Goal: Information Seeking & Learning: Compare options

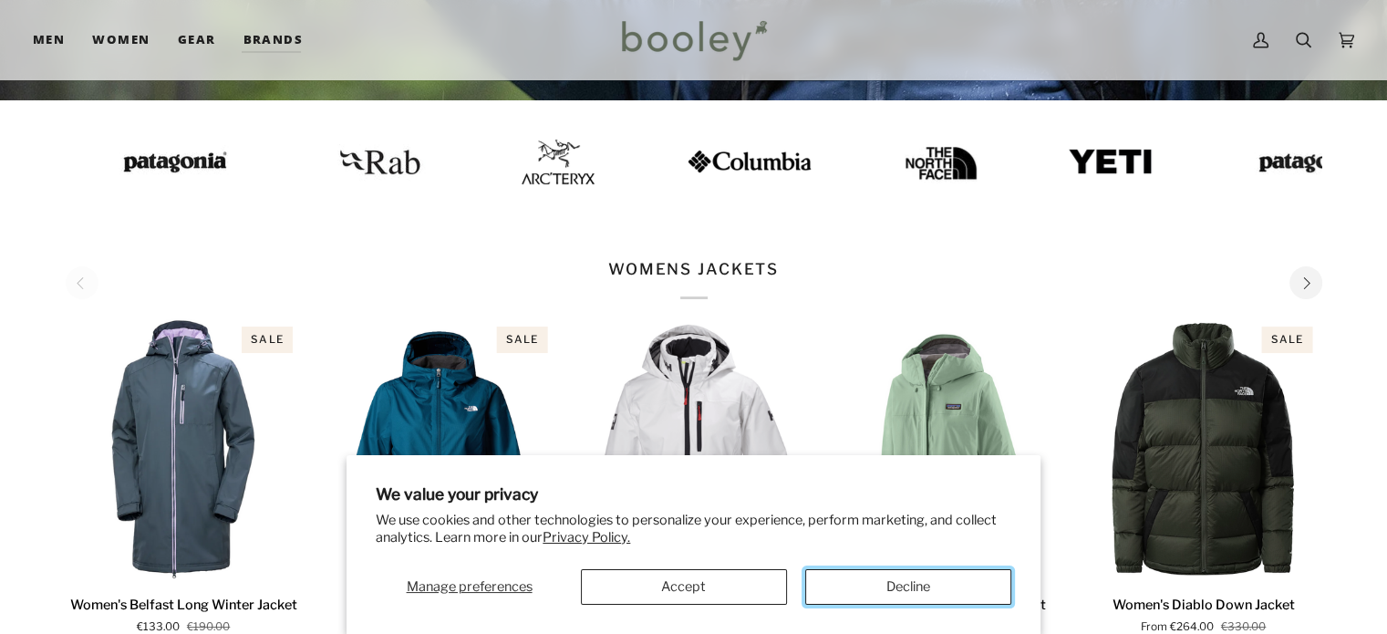
click at [893, 576] on button "Decline" at bounding box center [908, 587] width 206 height 36
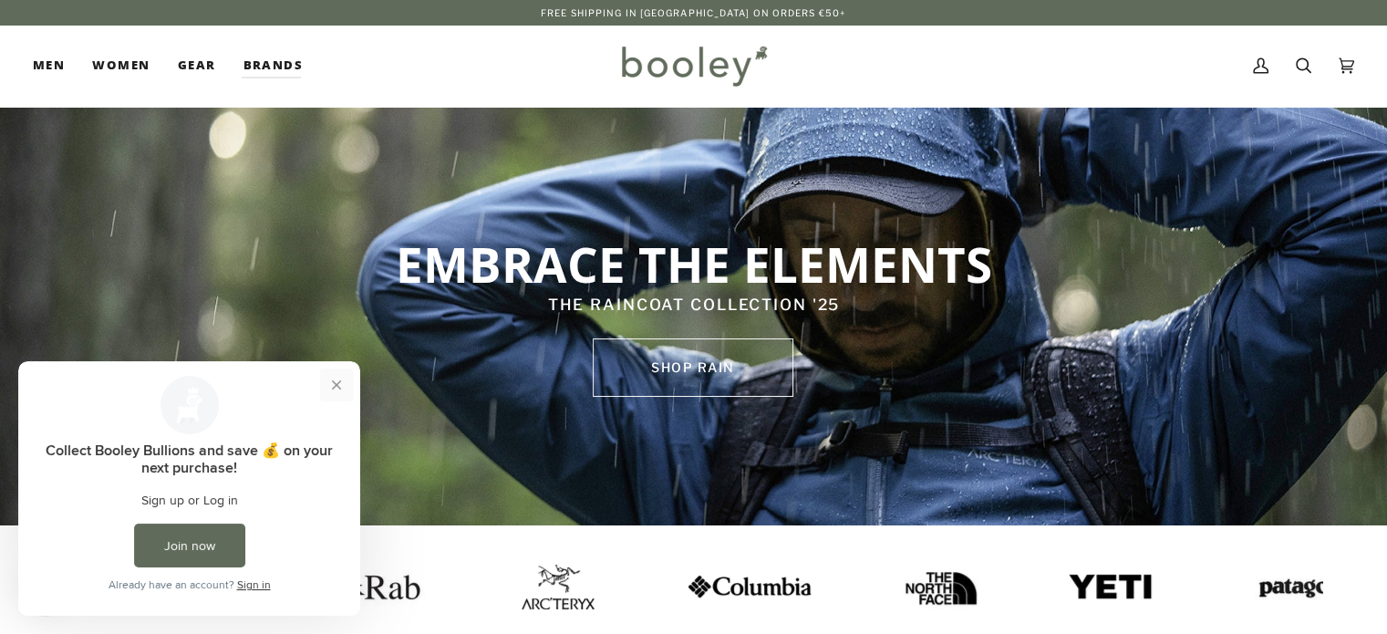
click at [341, 384] on button "Close prompt" at bounding box center [336, 385] width 33 height 33
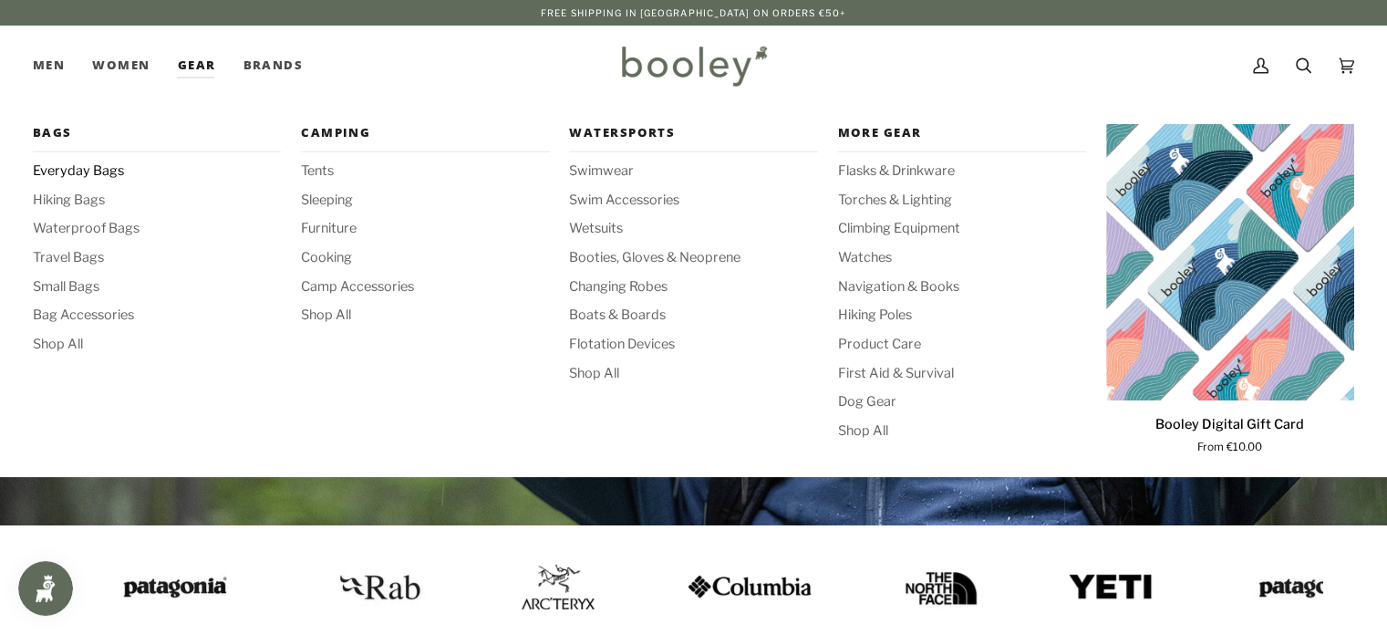
click at [95, 176] on span "Everyday Bags" at bounding box center [157, 171] width 248 height 20
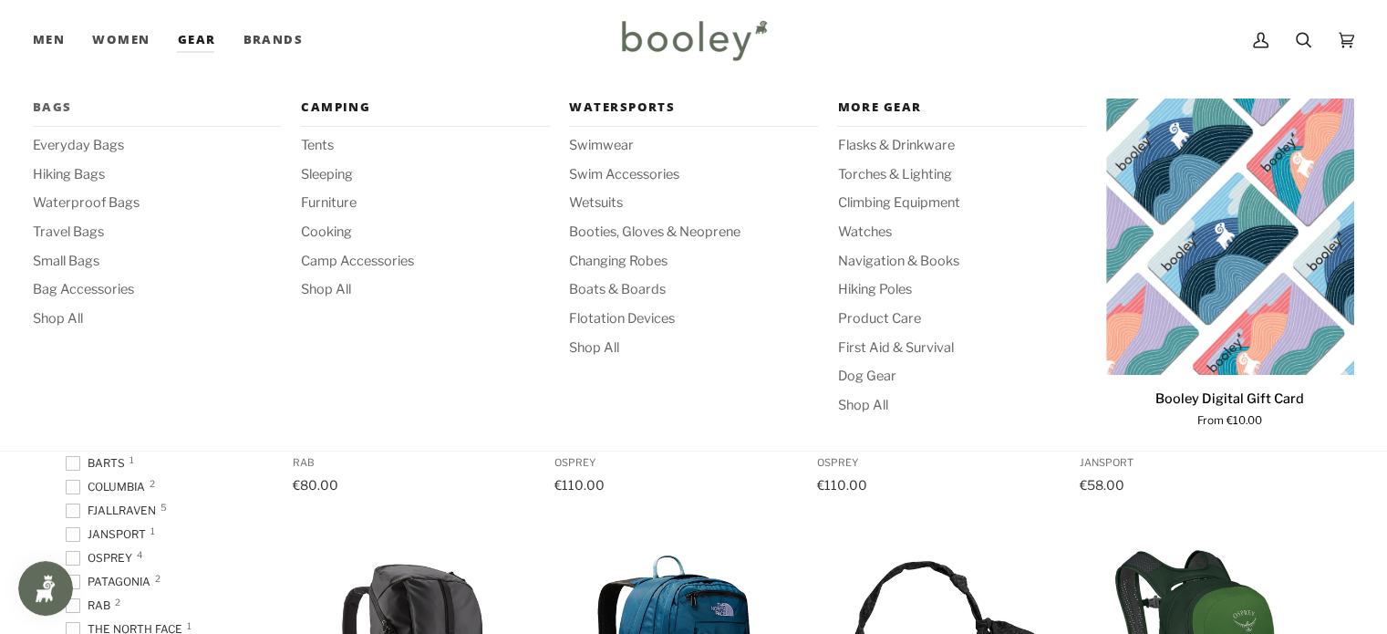
scroll to position [213, 0]
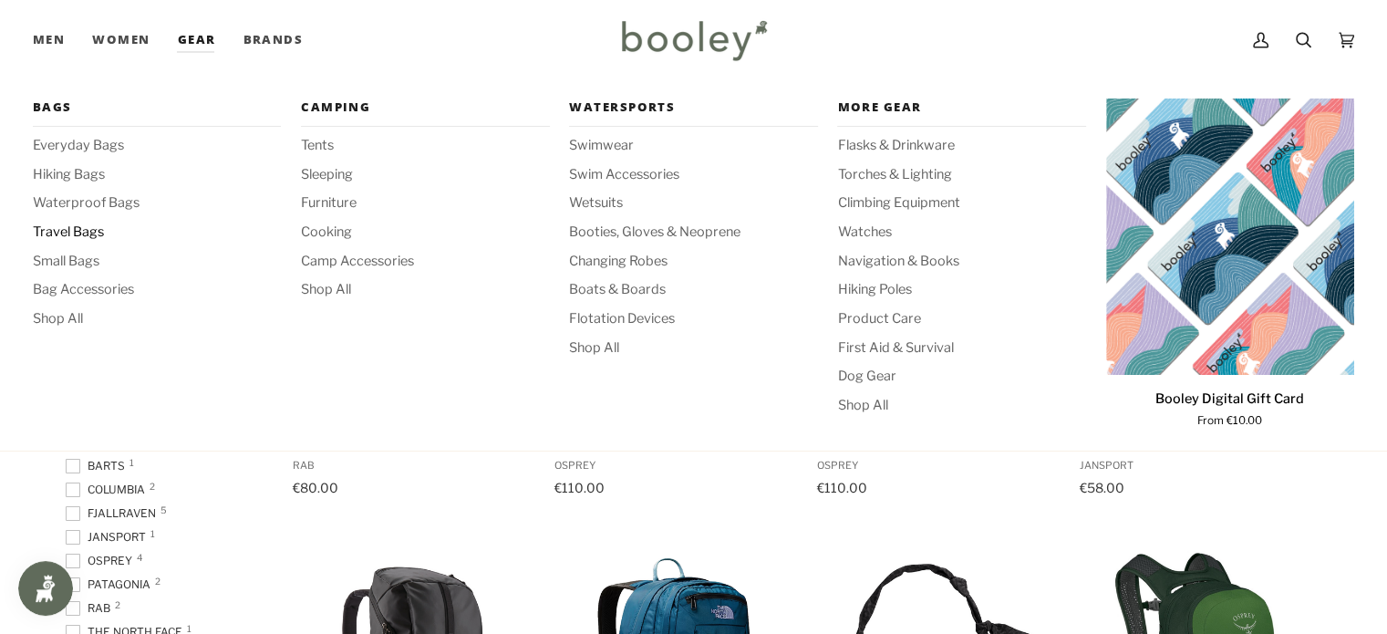
click at [94, 223] on span "Travel Bags" at bounding box center [157, 233] width 248 height 20
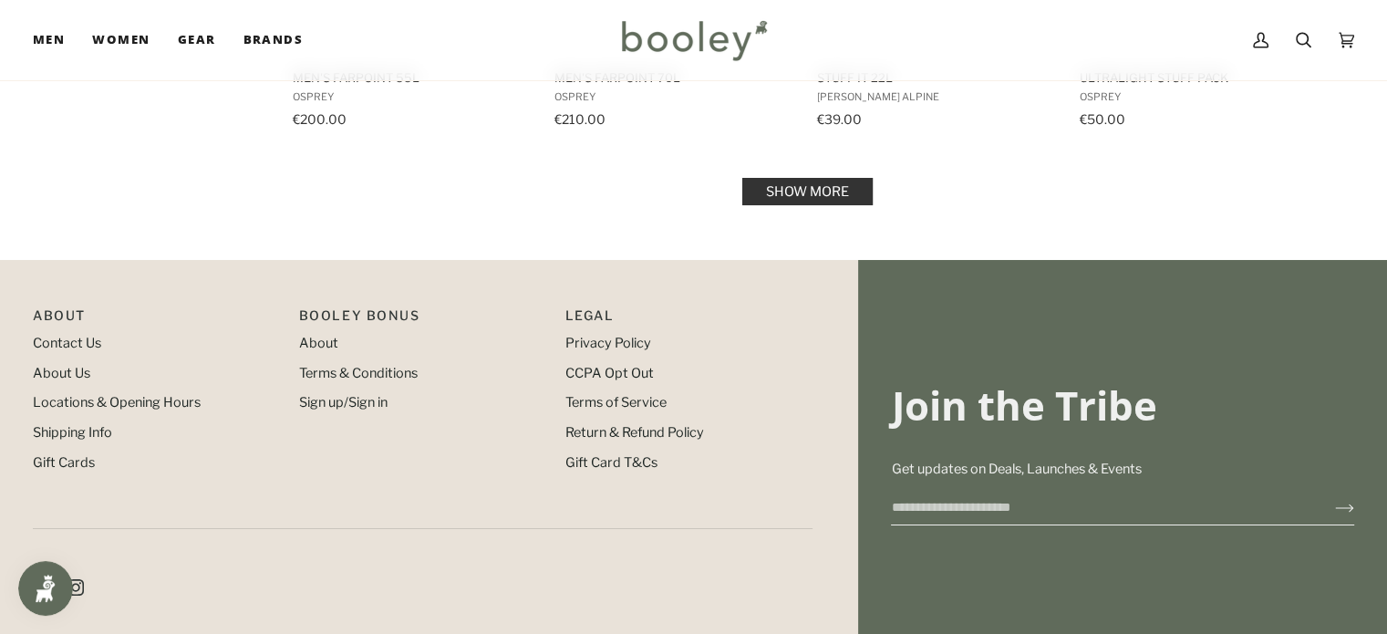
scroll to position [1916, 0]
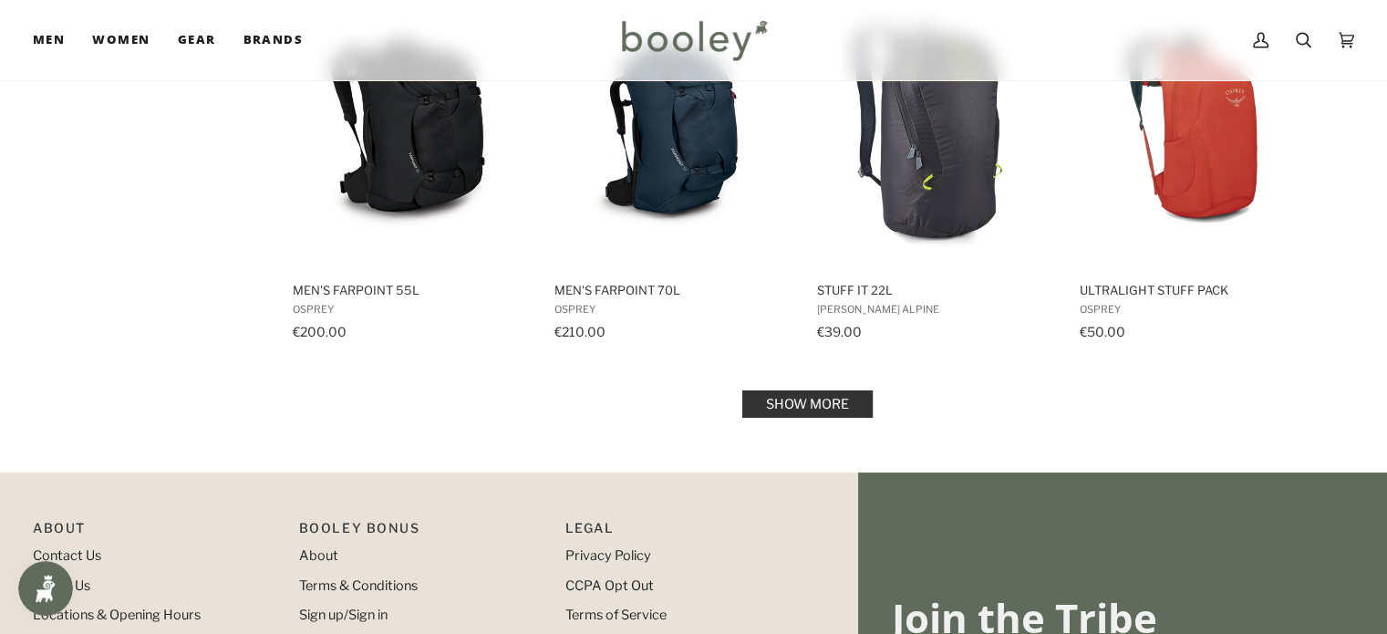
click at [845, 391] on link "Show more" at bounding box center [807, 403] width 130 height 27
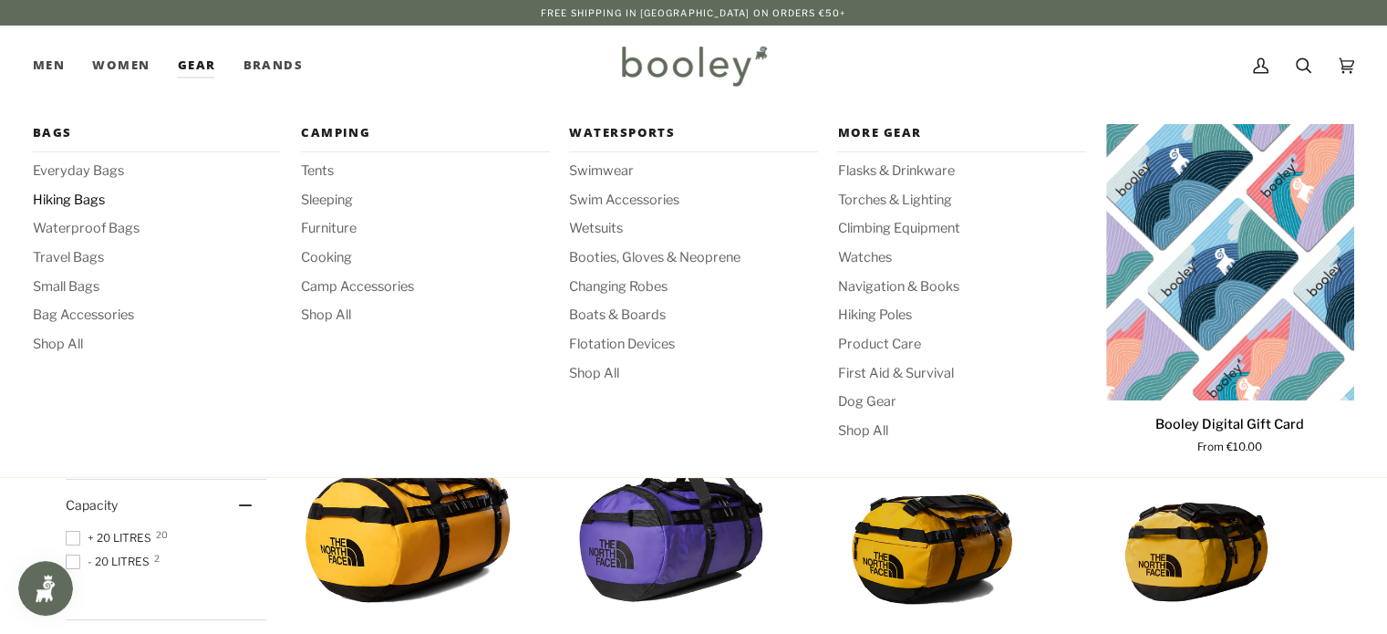
click at [89, 206] on span "Hiking Bags" at bounding box center [157, 201] width 248 height 20
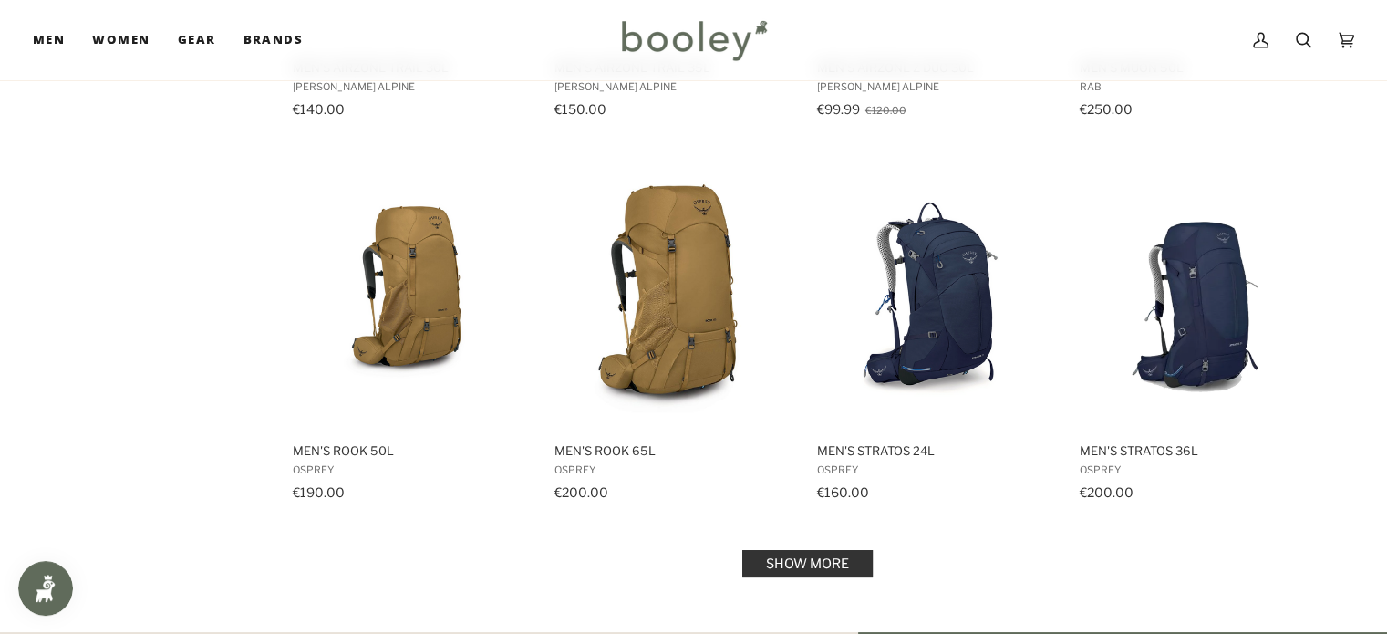
scroll to position [1916, 0]
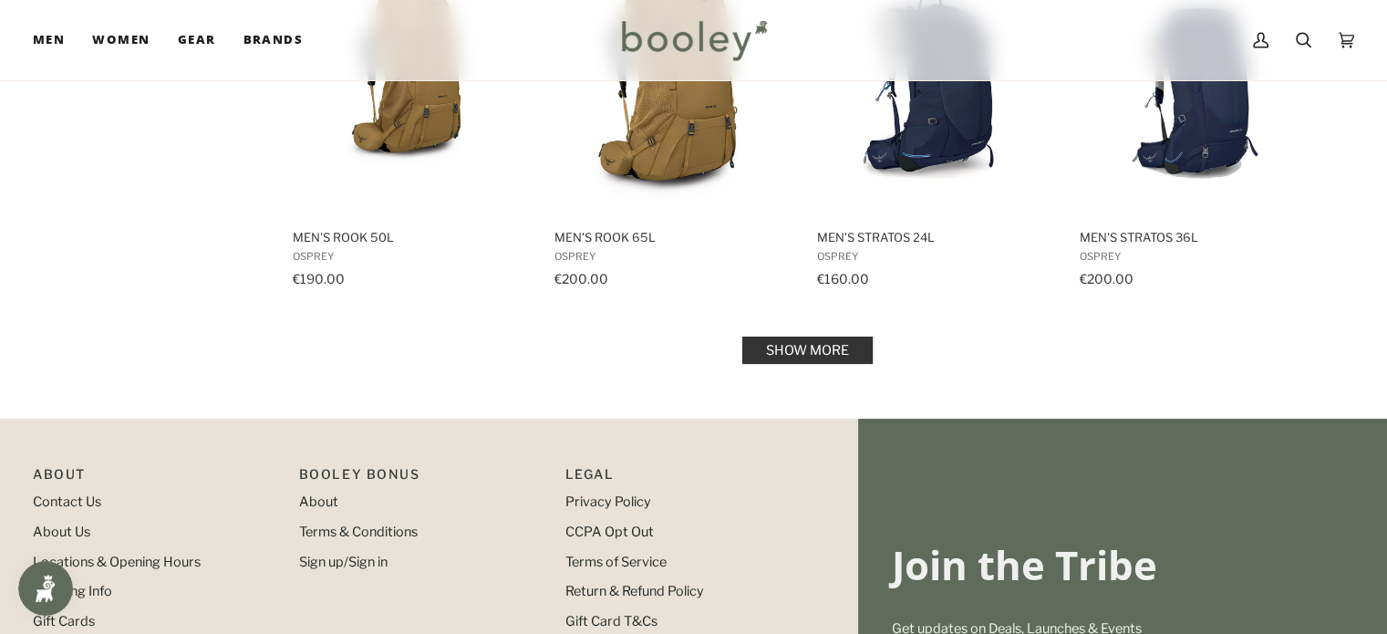
click at [814, 338] on link "Show more" at bounding box center [807, 350] width 130 height 27
